Goal: Transaction & Acquisition: Purchase product/service

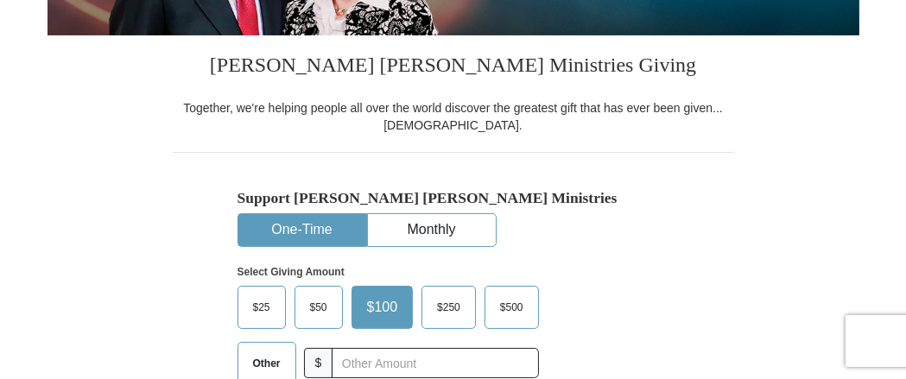
scroll to position [383, 0]
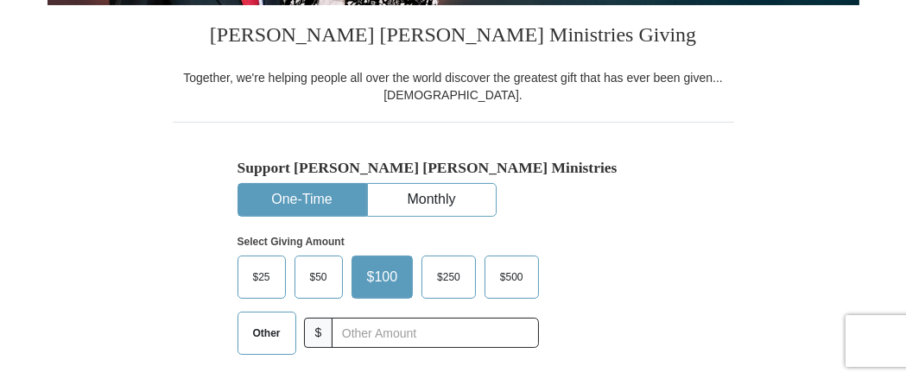
click at [344, 192] on button "One-Time" at bounding box center [302, 200] width 128 height 32
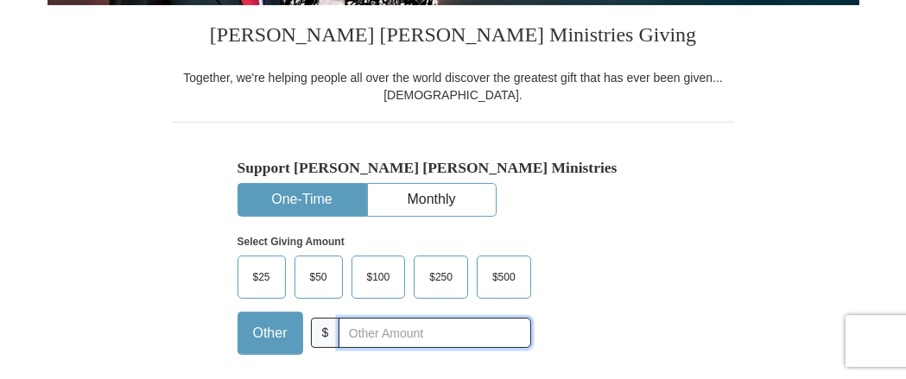
click at [440, 337] on input "text" at bounding box center [435, 333] width 192 height 30
type input "179"
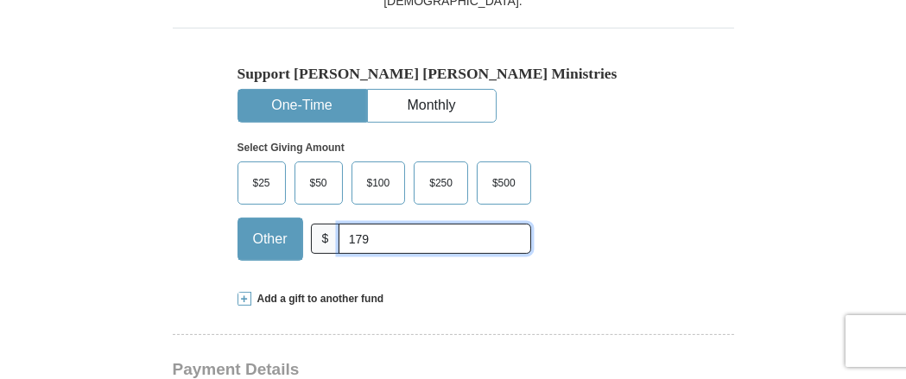
scroll to position [575, 0]
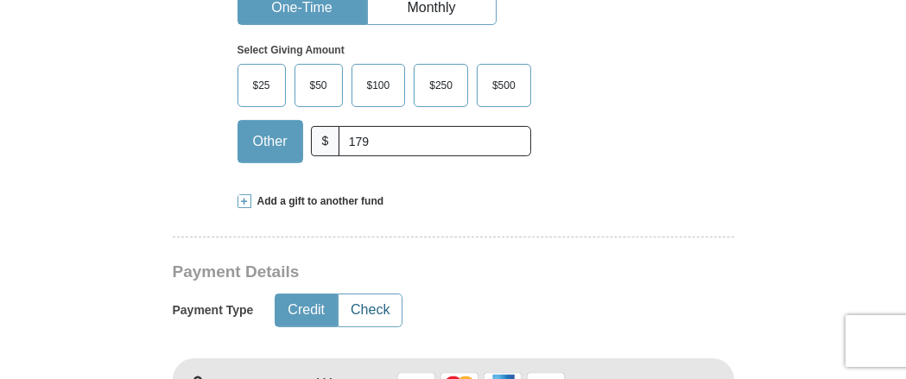
click at [372, 306] on button "Check" at bounding box center [370, 311] width 63 height 32
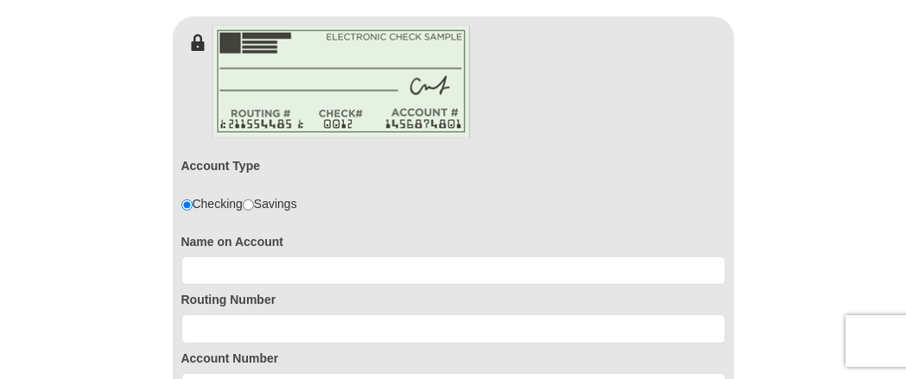
scroll to position [960, 0]
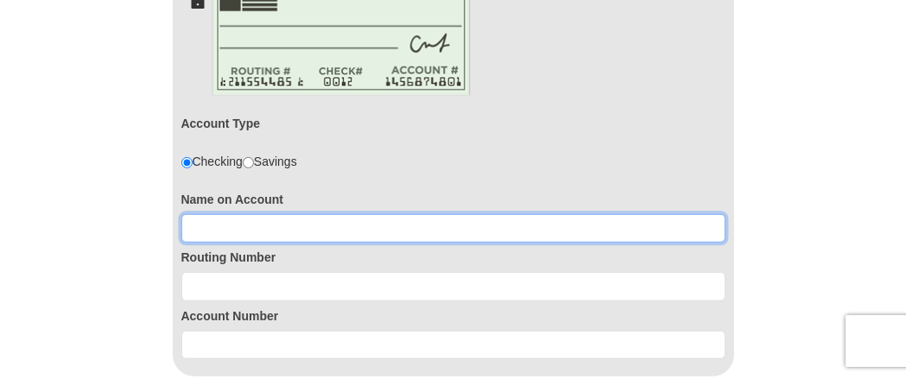
click at [266, 231] on input at bounding box center [453, 228] width 544 height 29
type input "[PERSON_NAME]"
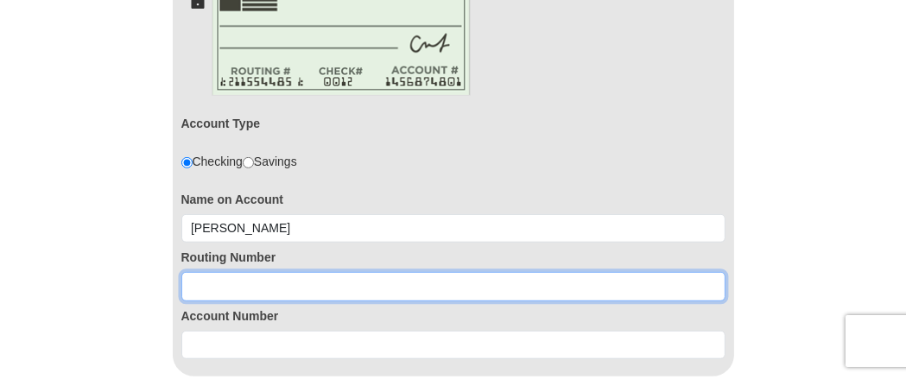
click at [219, 286] on input at bounding box center [453, 286] width 544 height 29
type input "061201754"
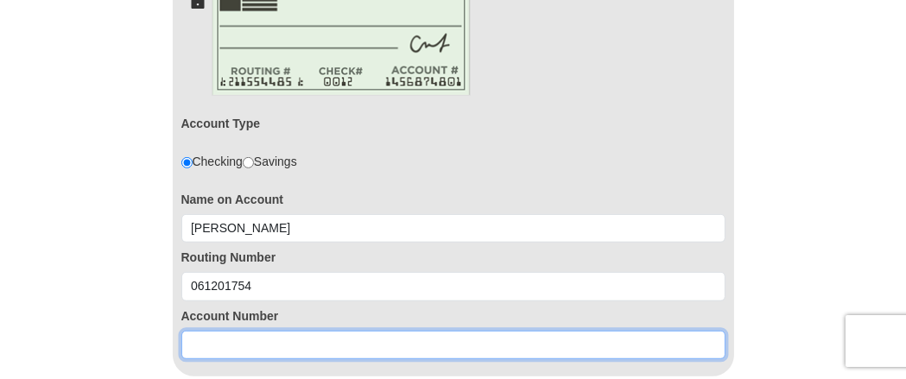
click at [212, 339] on input at bounding box center [453, 345] width 544 height 29
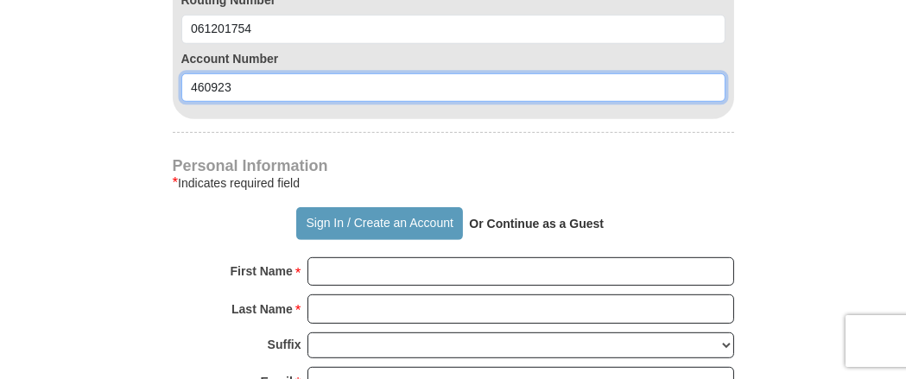
scroll to position [1247, 0]
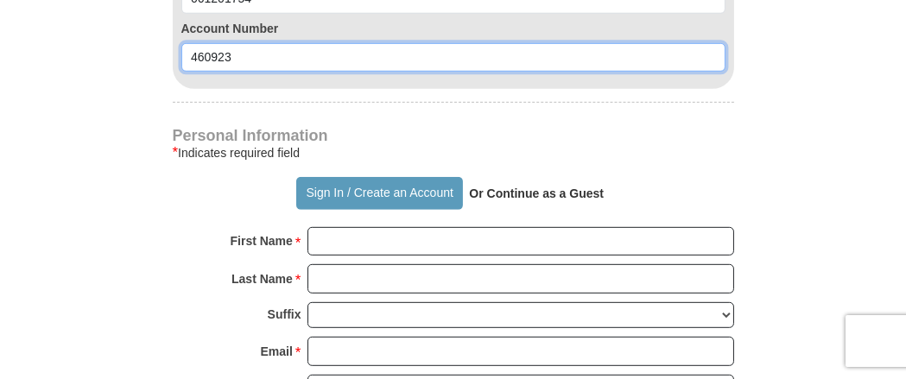
type input "460923"
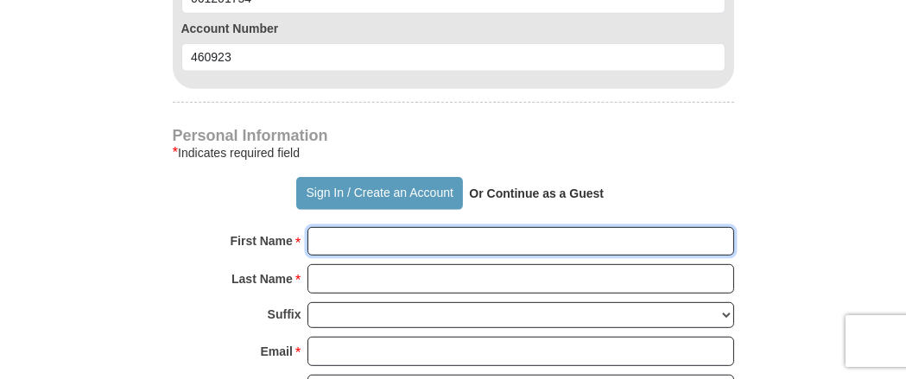
click at [343, 235] on input "First Name *" at bounding box center [520, 241] width 427 height 29
type input "[PERSON_NAME]"
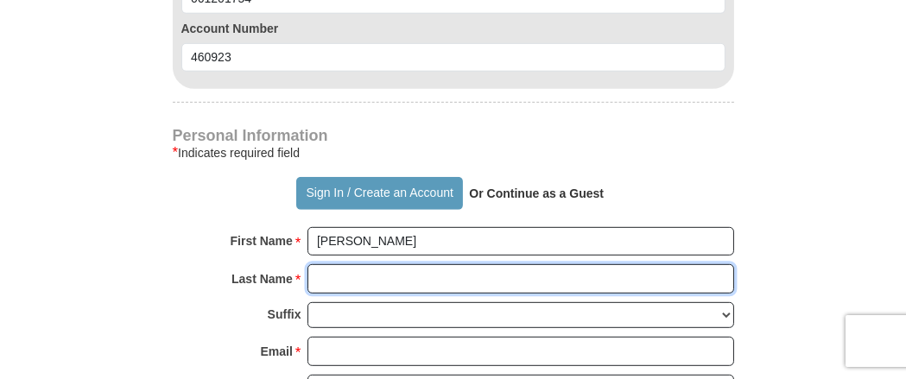
type input "[PERSON_NAME]"
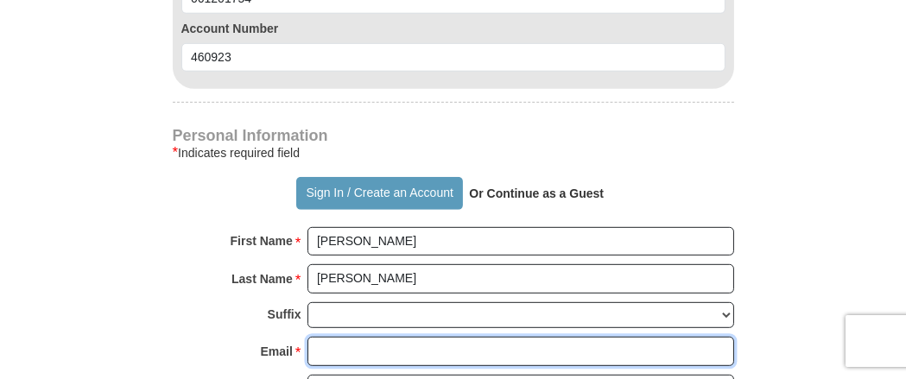
type input "[EMAIL_ADDRESS][DOMAIN_NAME]"
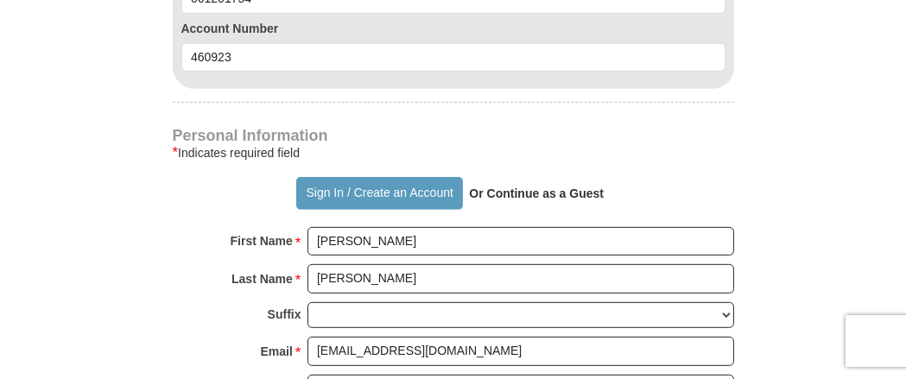
type input "[STREET_ADDRESS][PERSON_NAME]"
type input "Tifton"
select select "GA"
type input "31793-5402"
type input "2293875229"
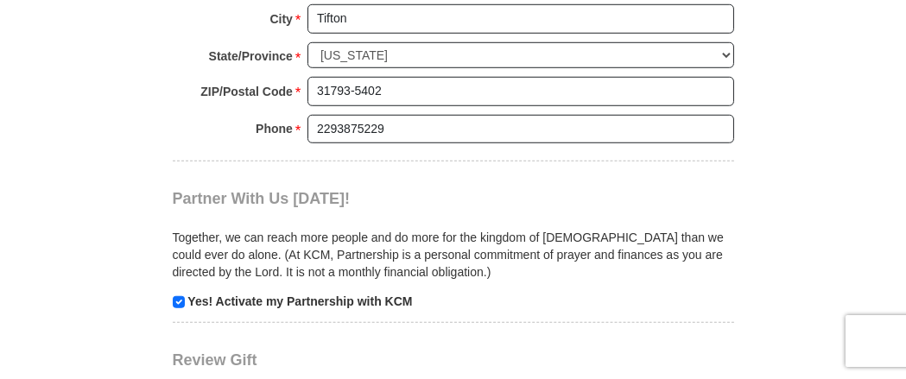
scroll to position [1823, 0]
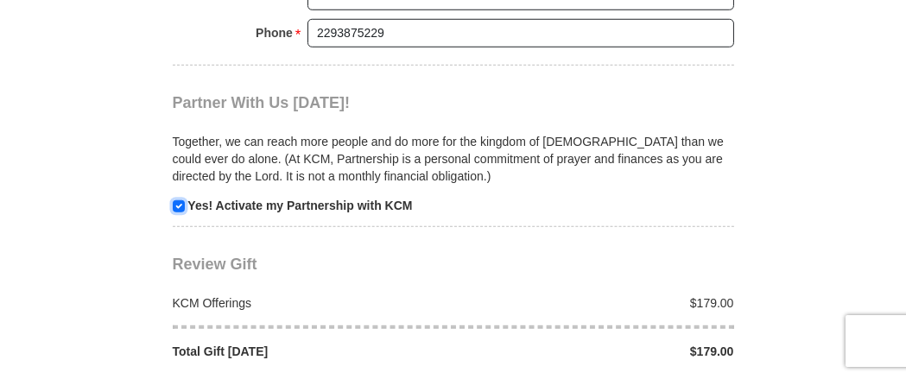
click at [177, 200] on input "checkbox" at bounding box center [179, 206] width 12 height 12
checkbox input "false"
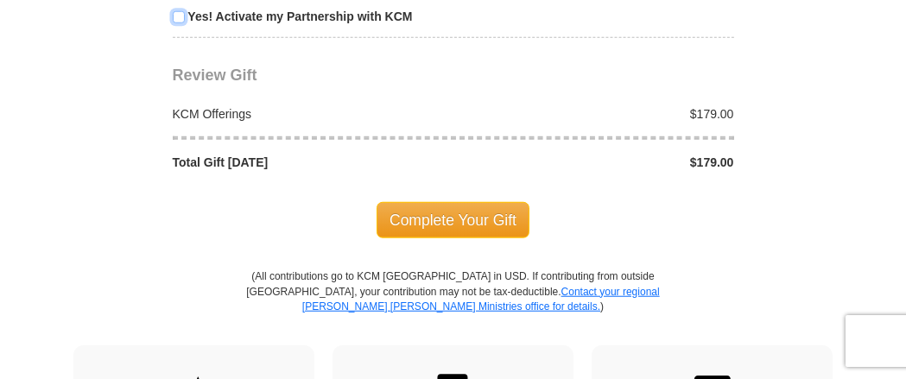
scroll to position [2015, 0]
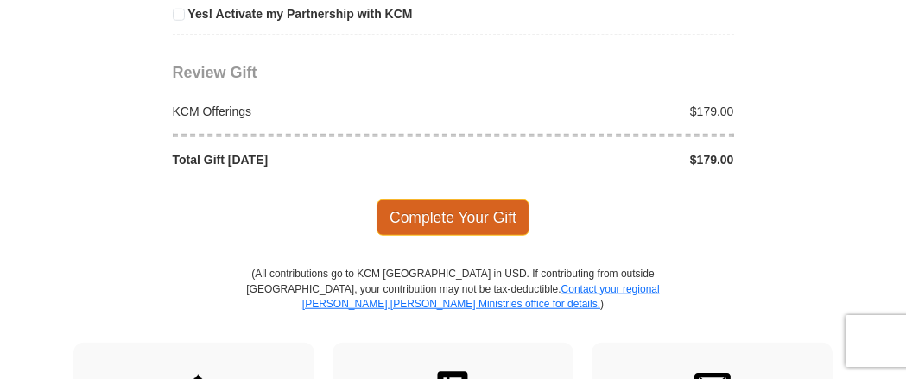
click at [456, 200] on span "Complete Your Gift" at bounding box center [453, 218] width 153 height 36
